Goal: Information Seeking & Learning: Learn about a topic

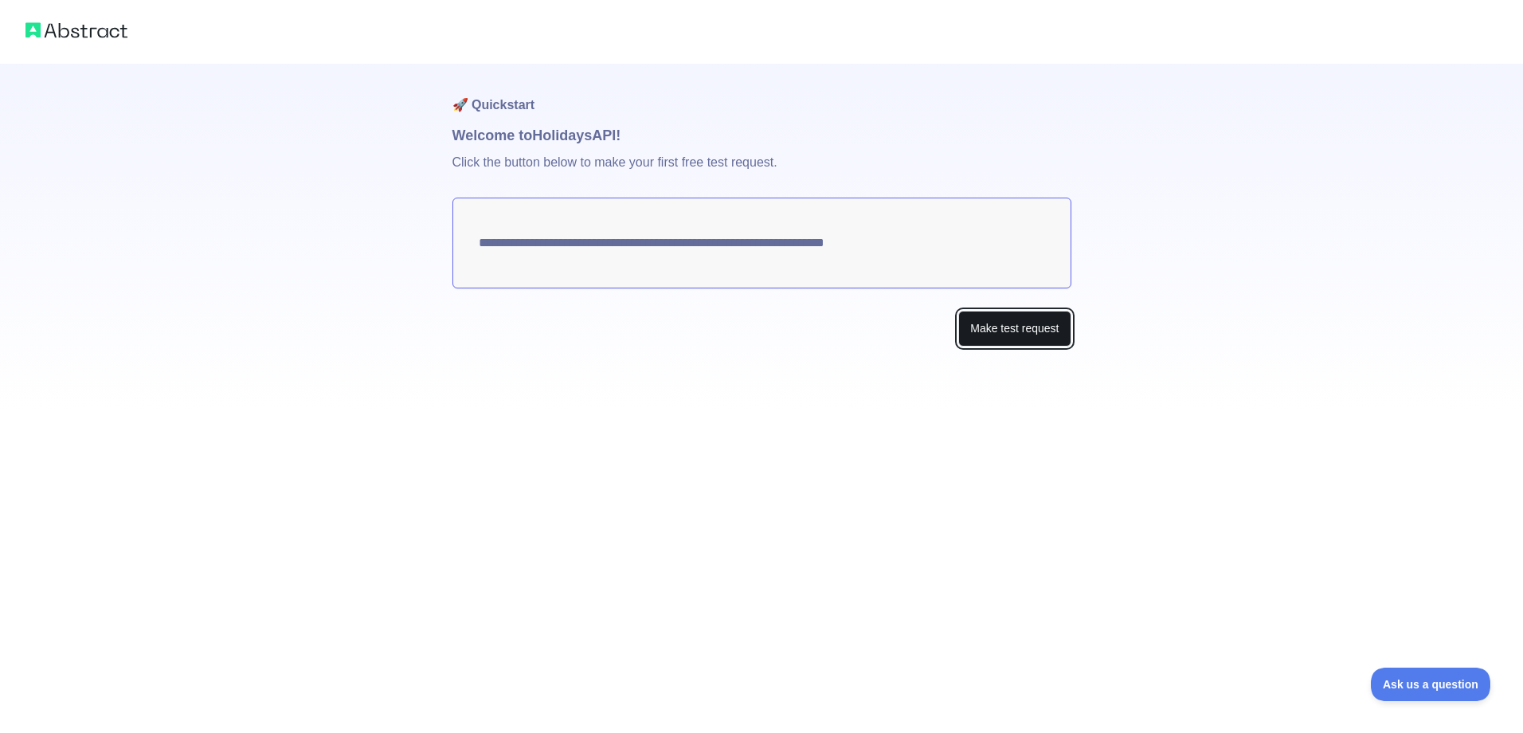
click at [1015, 327] on button "Make test request" at bounding box center [1014, 329] width 112 height 36
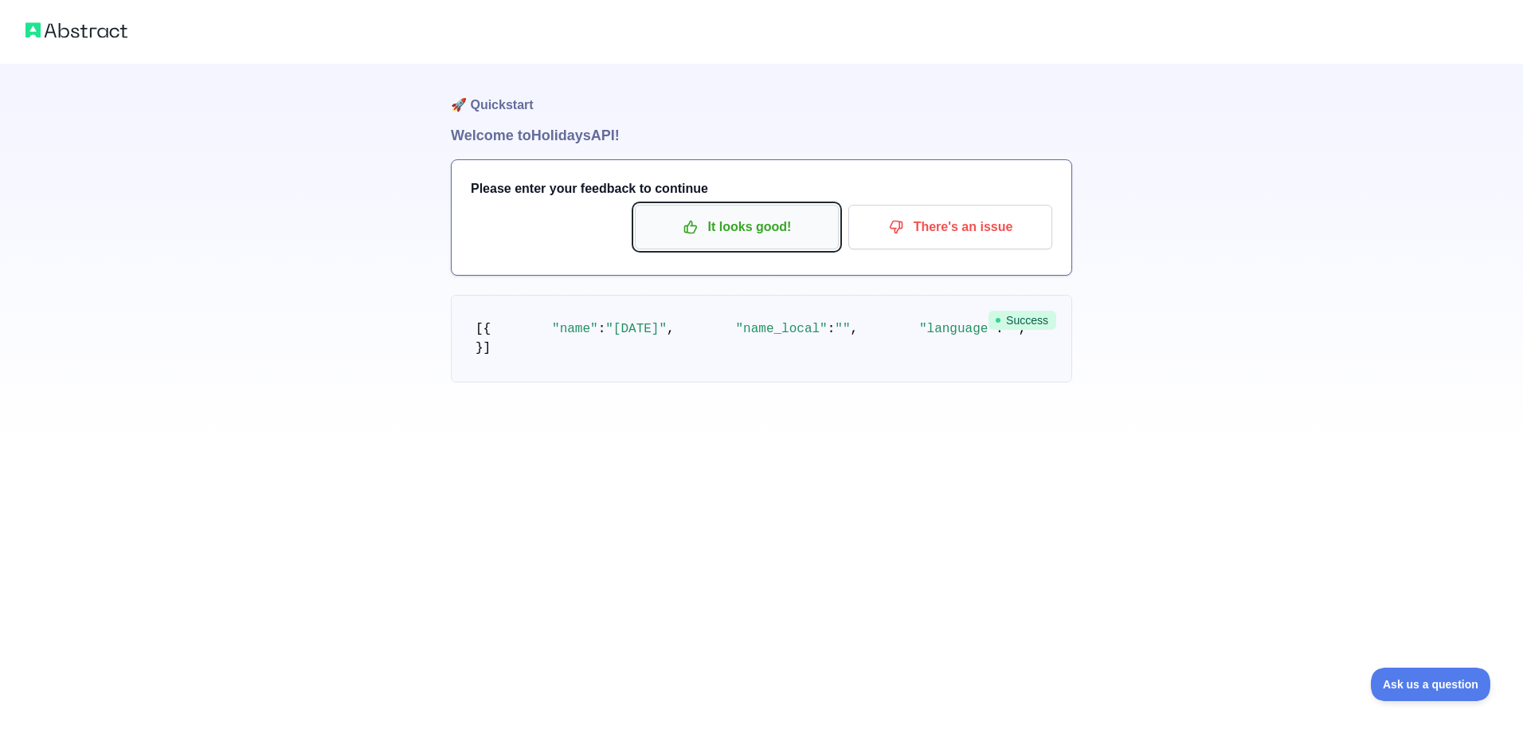
click at [759, 222] on p "It looks good!" at bounding box center [737, 226] width 180 height 27
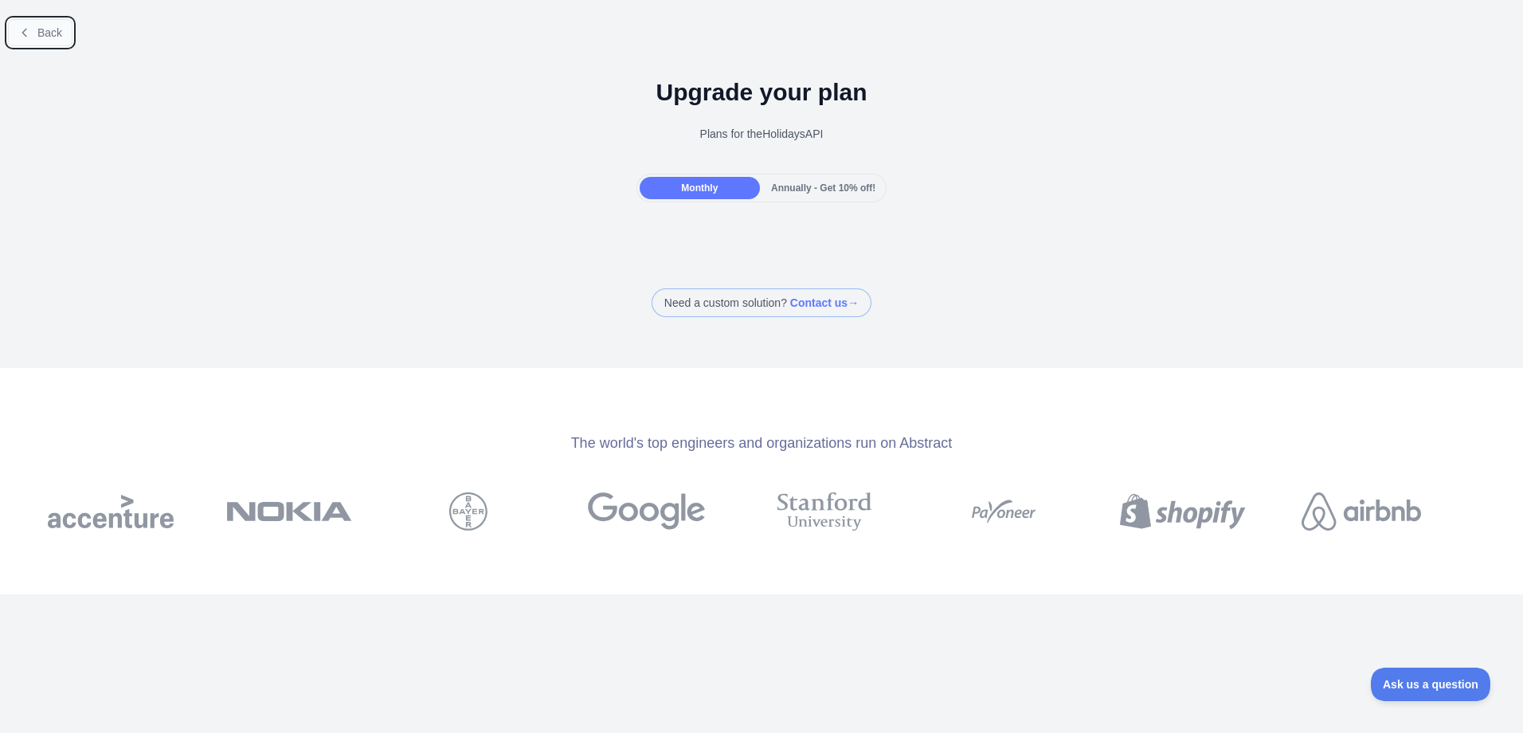
click at [31, 31] on button "Back" at bounding box center [40, 32] width 65 height 27
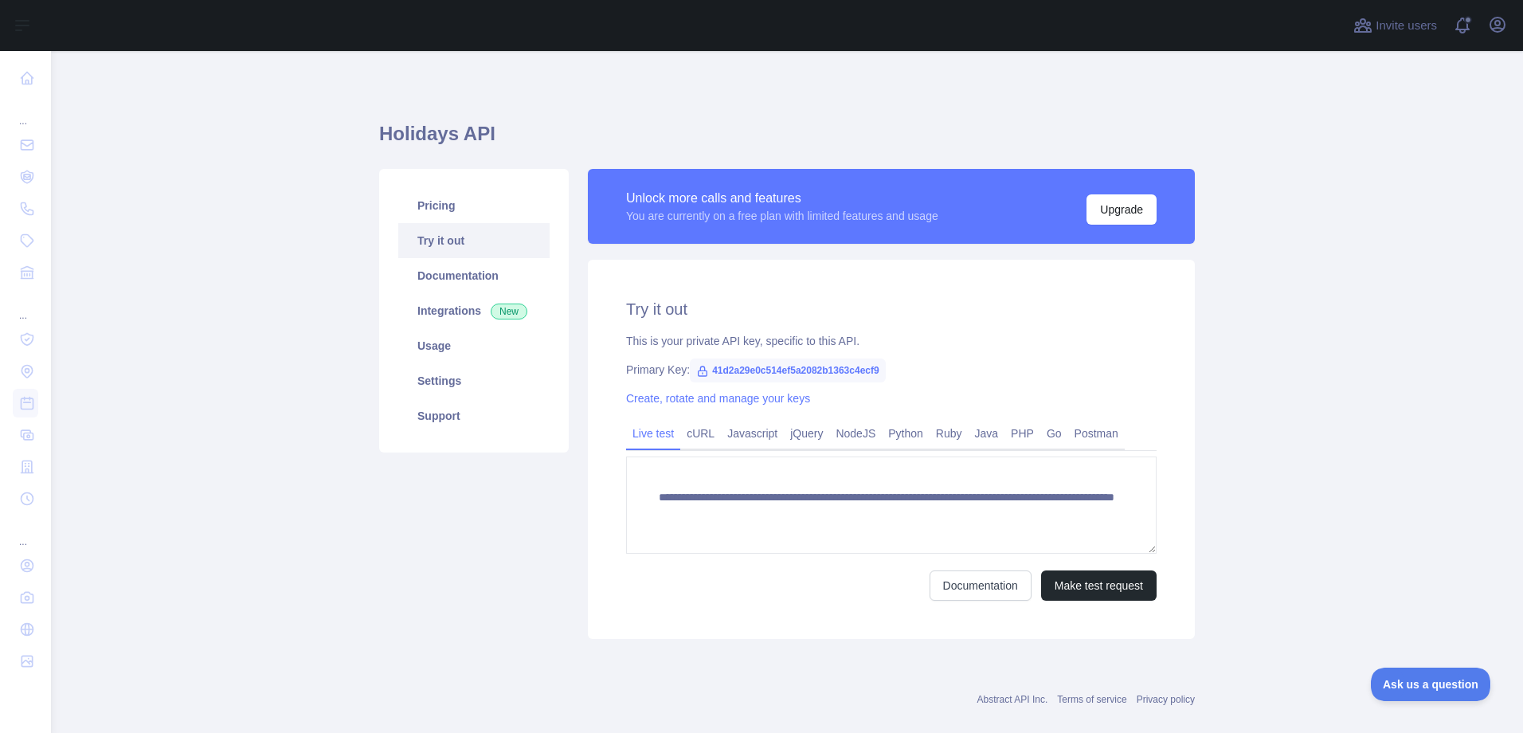
click at [840, 370] on span "41d2a29e0c514ef5a2082b1363c4ecf9" at bounding box center [788, 370] width 196 height 24
copy span "41d2a29e0c514ef5a2082b1363c4ecf9"
click at [941, 274] on div "**********" at bounding box center [891, 449] width 607 height 379
click at [433, 213] on link "Pricing" at bounding box center [473, 205] width 151 height 35
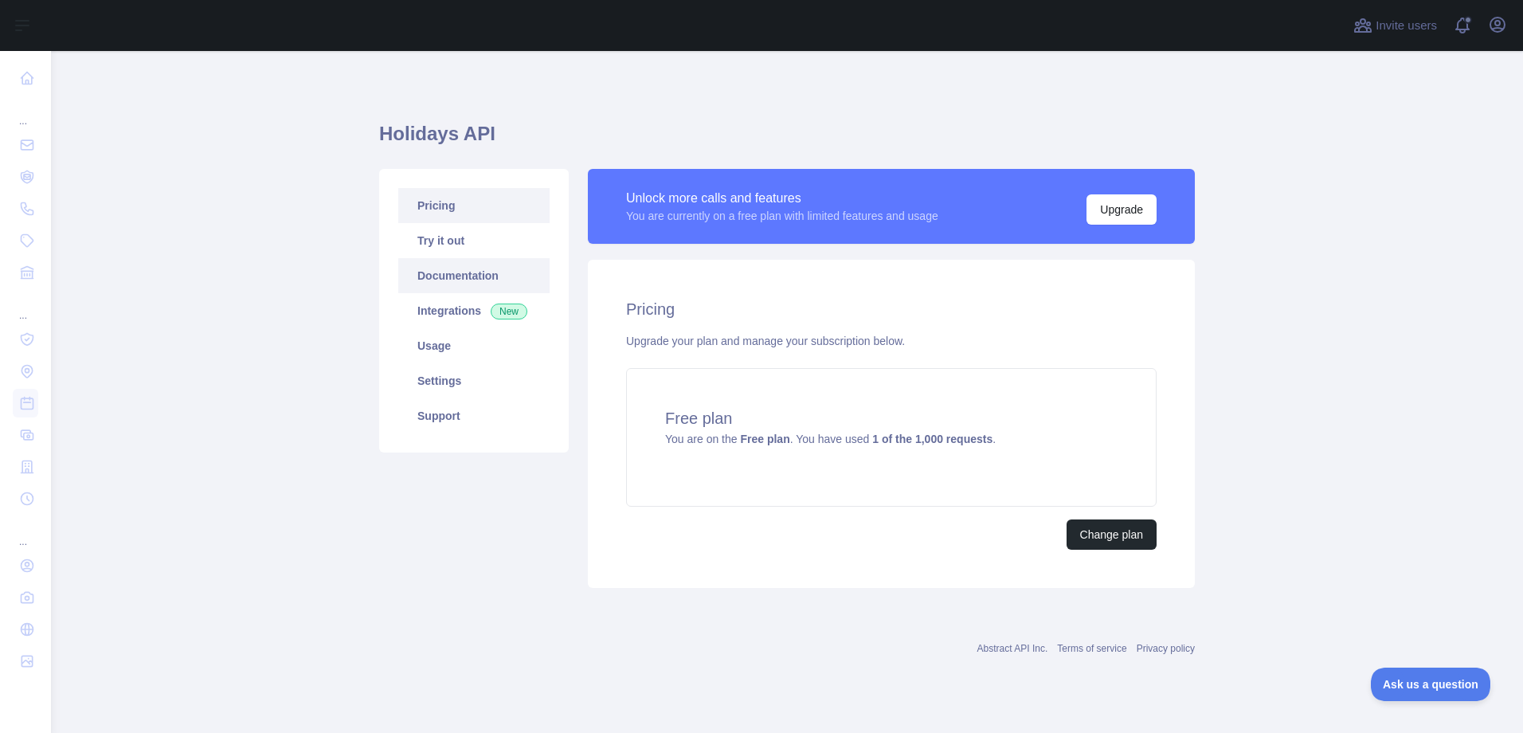
click at [456, 280] on link "Documentation" at bounding box center [473, 275] width 151 height 35
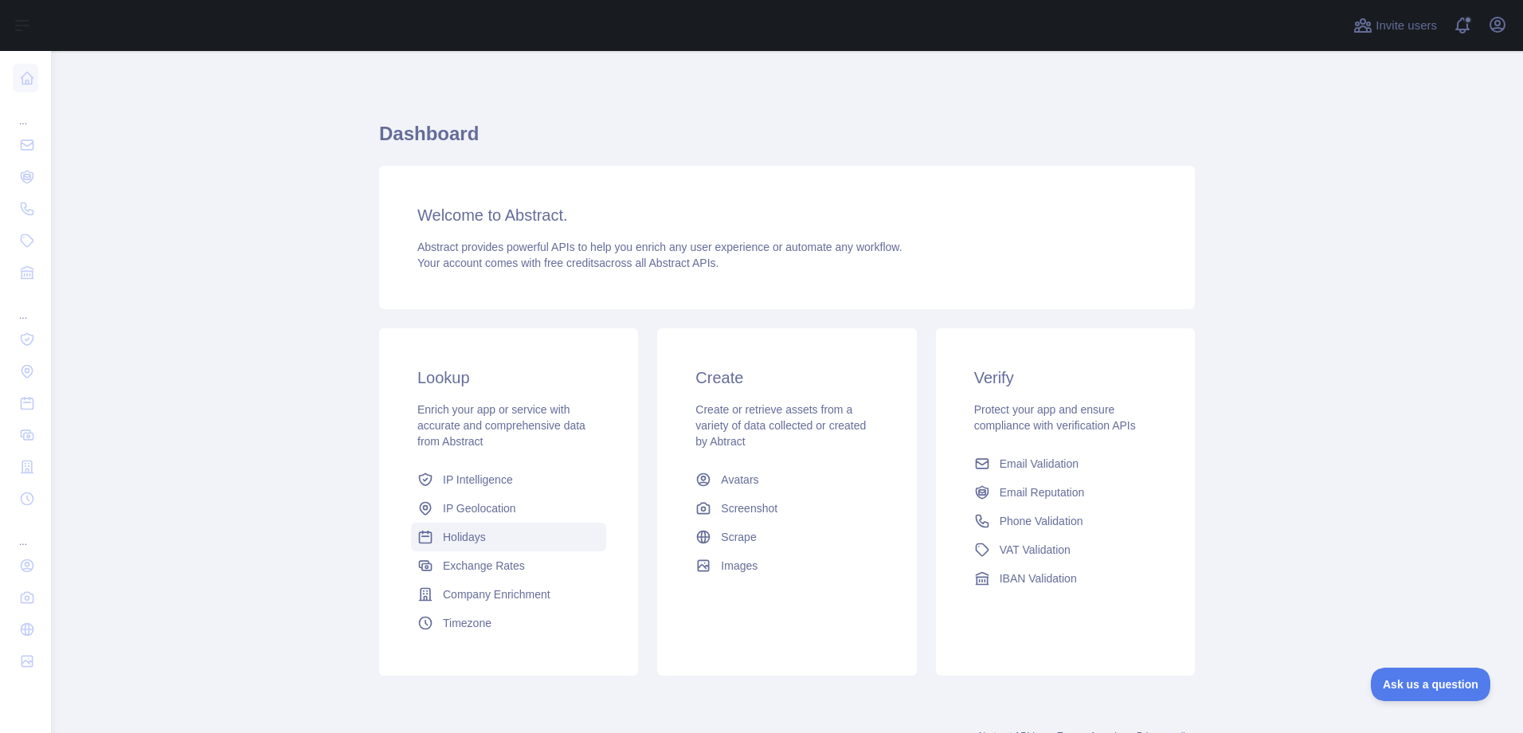
click at [469, 540] on span "Holidays" at bounding box center [464, 537] width 43 height 16
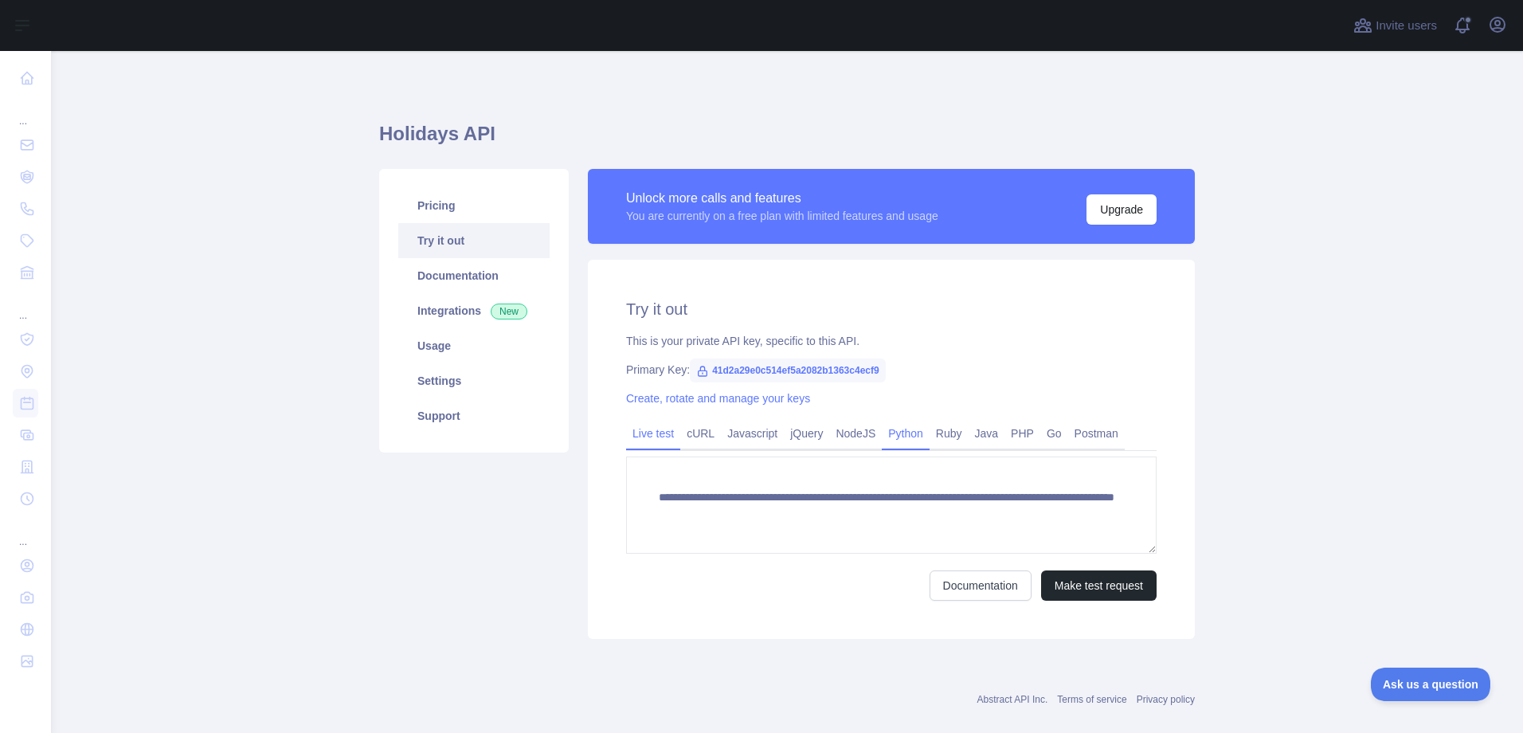
click at [891, 432] on link "Python" at bounding box center [906, 432] width 48 height 25
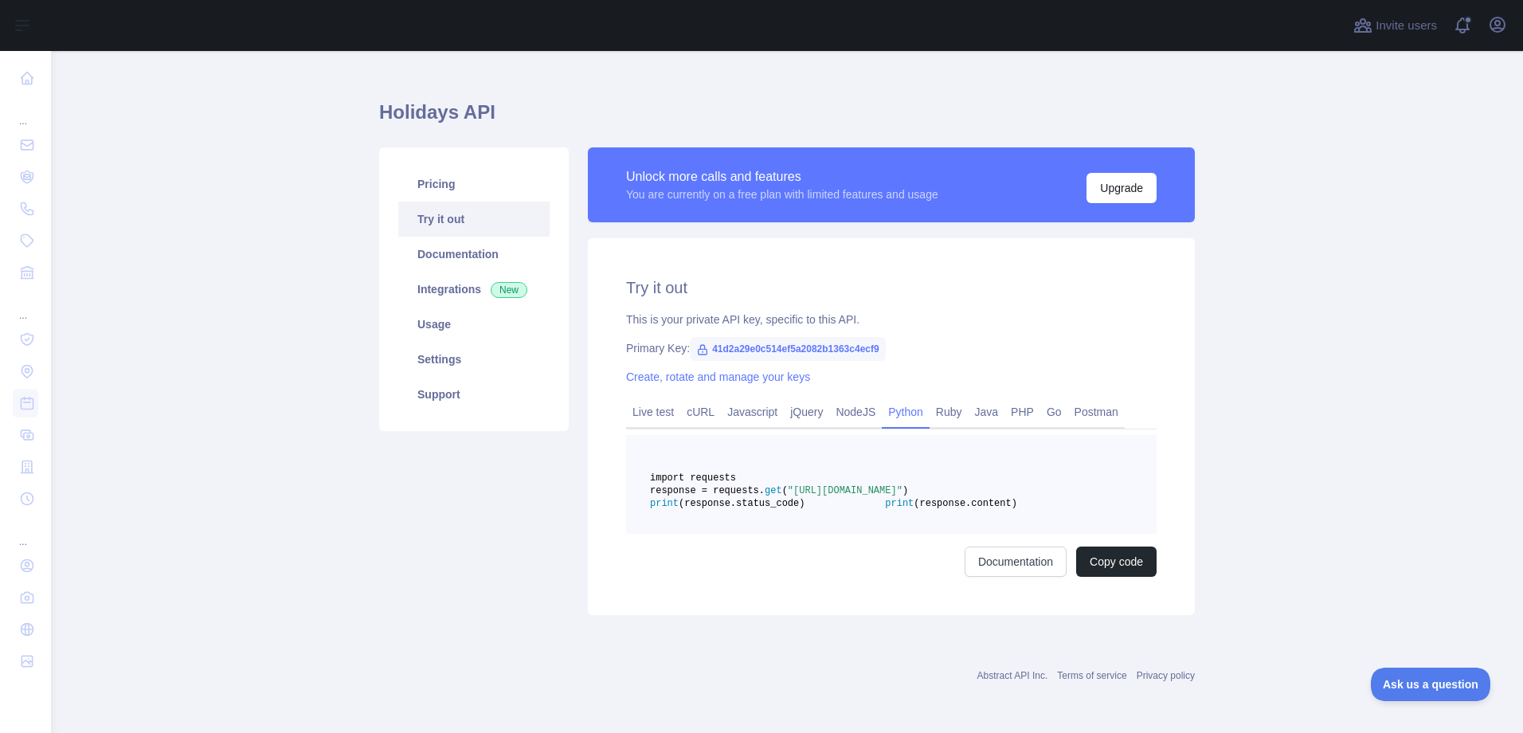
scroll to position [60, 0]
